Goal: Task Accomplishment & Management: Use online tool/utility

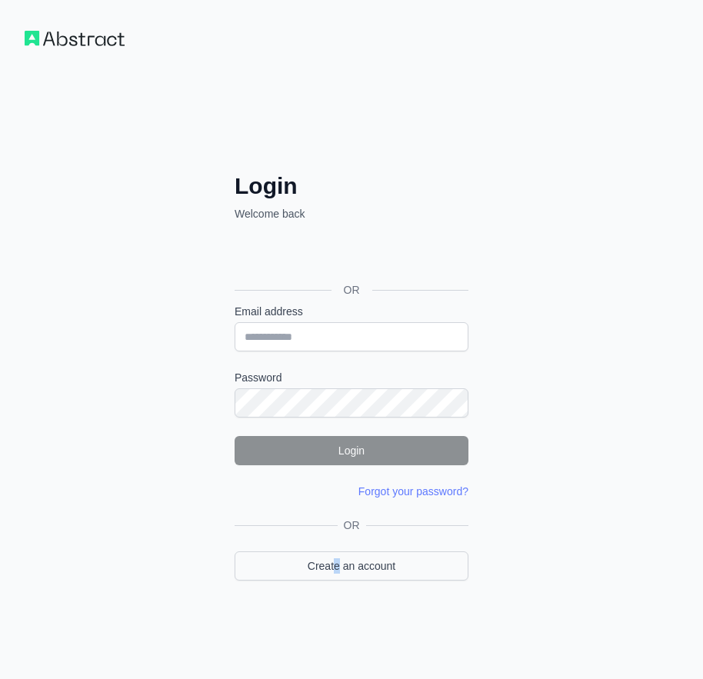
click at [337, 579] on div "OR Create an account" at bounding box center [352, 559] width 234 height 82
click at [332, 578] on div "OR Create an account" at bounding box center [352, 559] width 234 height 82
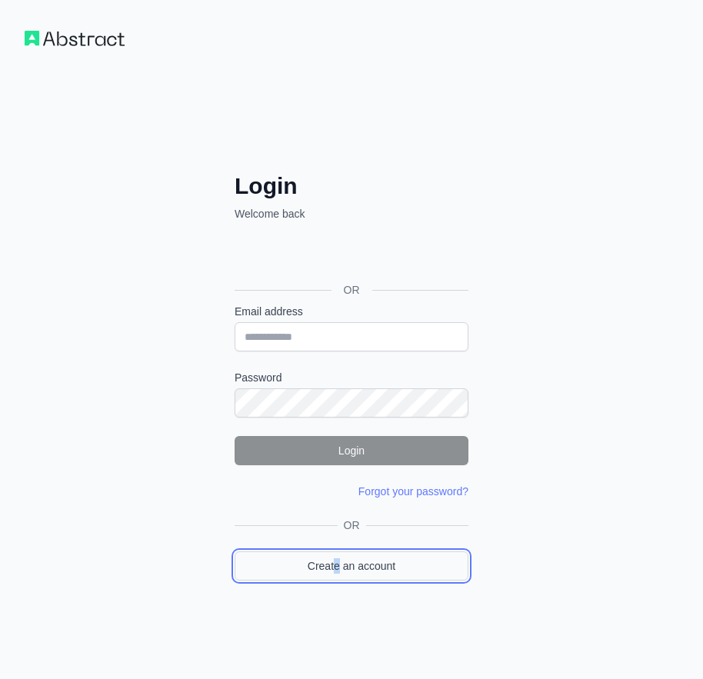
click at [328, 567] on link "Create an account" at bounding box center [352, 565] width 234 height 29
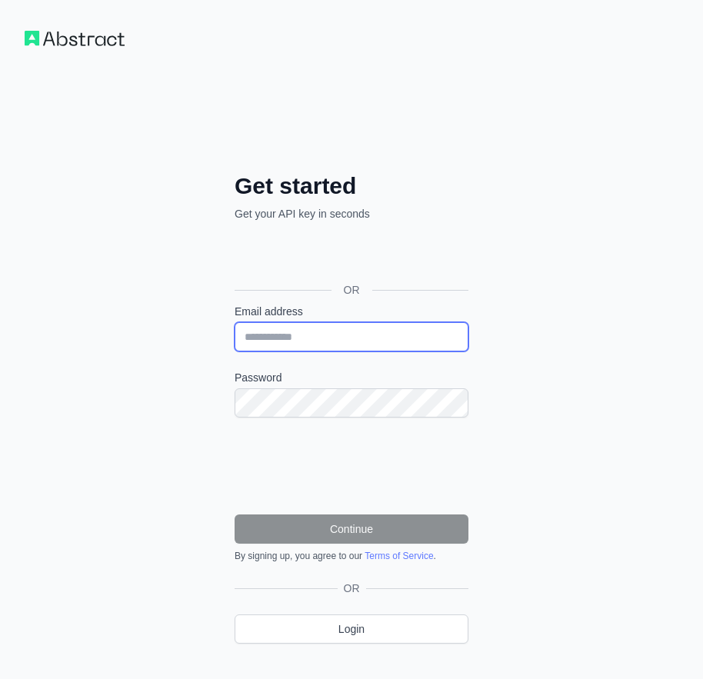
click at [314, 331] on input "Email address" at bounding box center [352, 336] width 234 height 29
paste input "**********"
type input "**********"
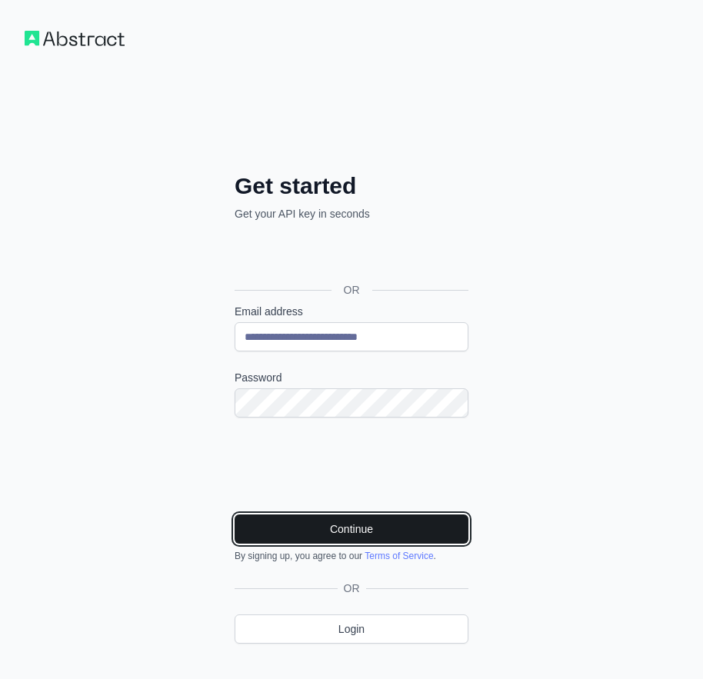
click at [339, 531] on button "Continue" at bounding box center [352, 529] width 234 height 29
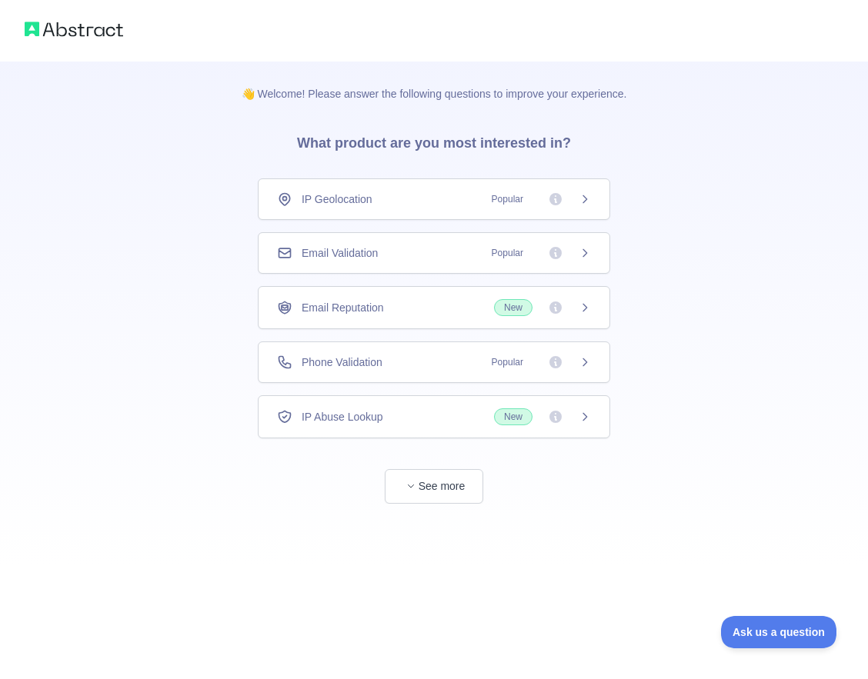
click at [382, 258] on div "Email Validation Popular" at bounding box center [434, 252] width 314 height 15
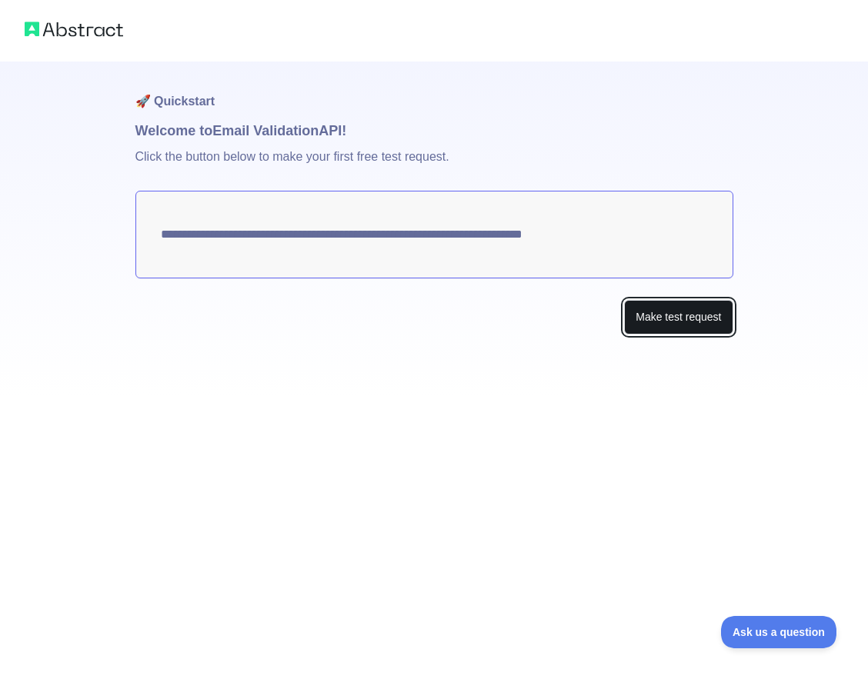
click at [681, 318] on button "Make test request" at bounding box center [678, 317] width 108 height 35
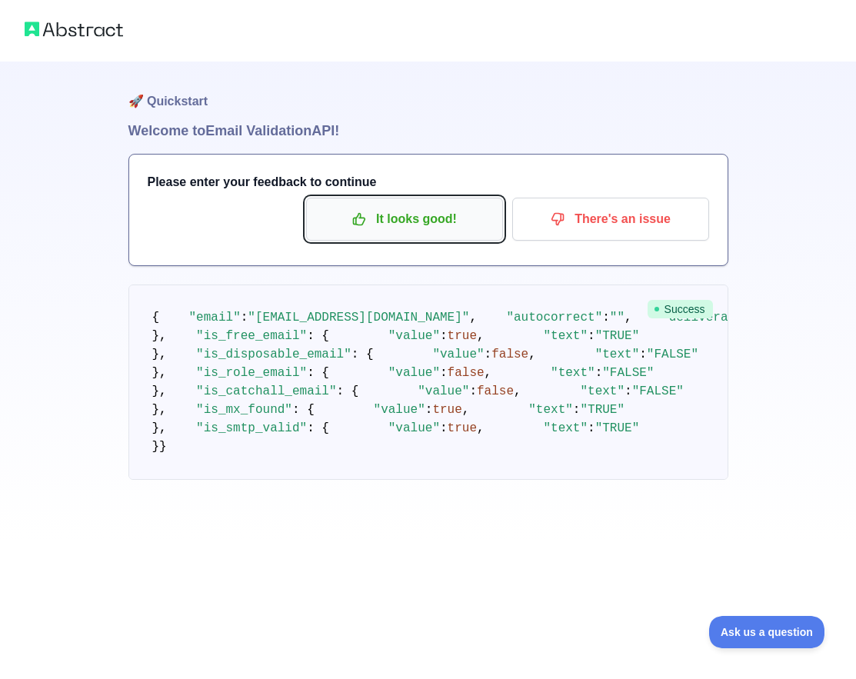
click at [431, 223] on p "It looks good!" at bounding box center [405, 219] width 174 height 26
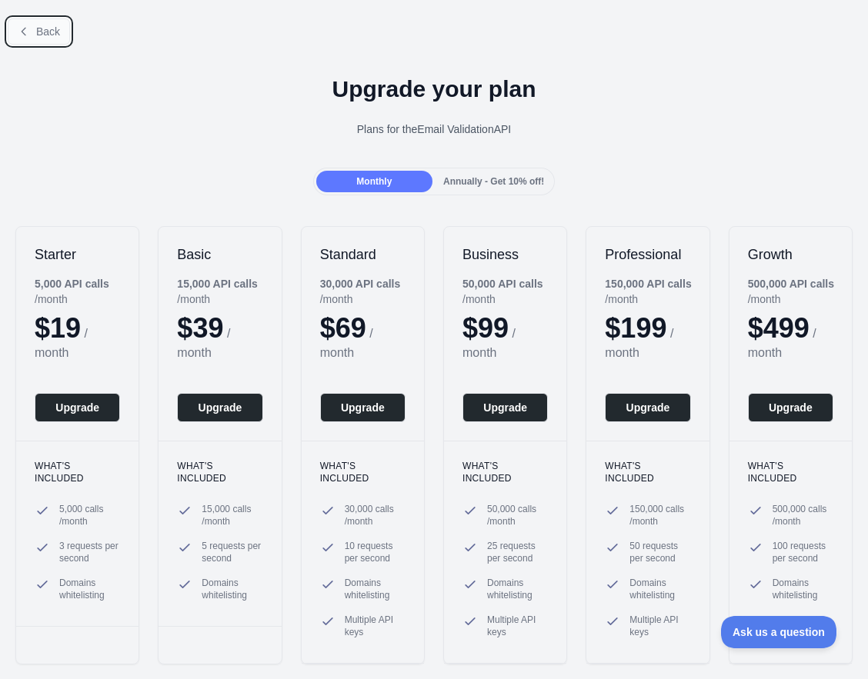
click at [46, 19] on button "Back" at bounding box center [39, 31] width 62 height 26
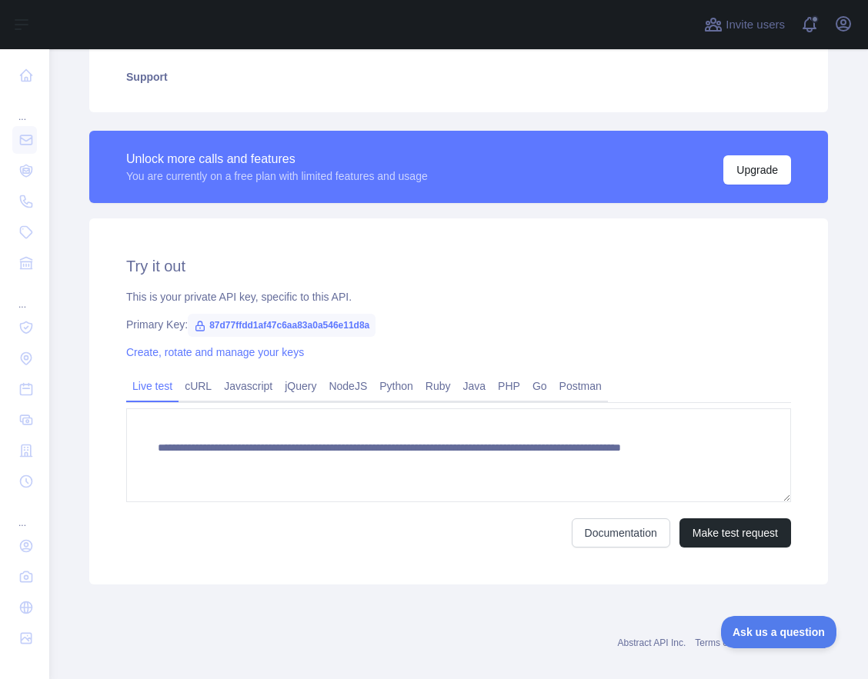
scroll to position [378, 0]
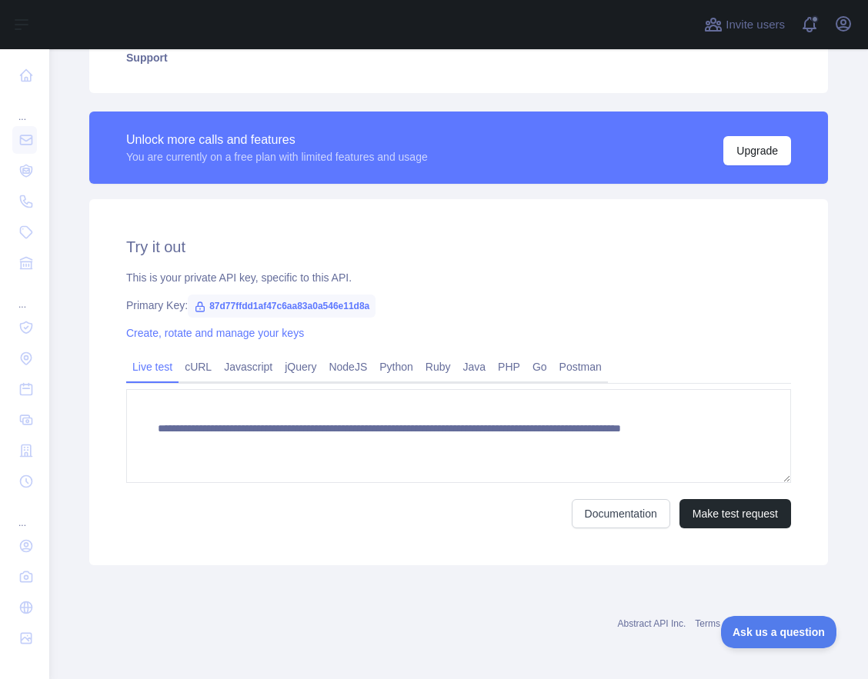
click at [315, 301] on span "87d77ffdd1af47c6aa83a0a546e11d8a" at bounding box center [282, 306] width 188 height 23
copy span "87d77ffdd1af47c6aa83a0a546e11d8a"
